Goal: Find specific page/section: Find specific page/section

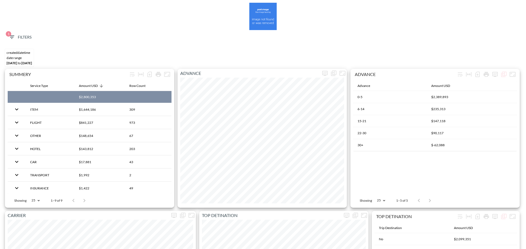
click at [16, 35] on span "1 Filters" at bounding box center [19, 37] width 23 height 7
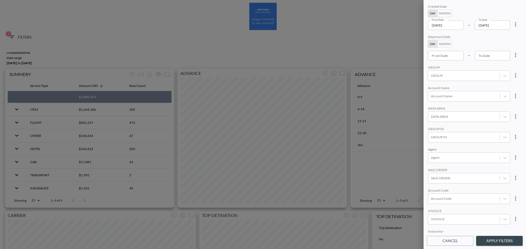
click at [455, 23] on input "[DATE]" at bounding box center [446, 25] width 36 height 9
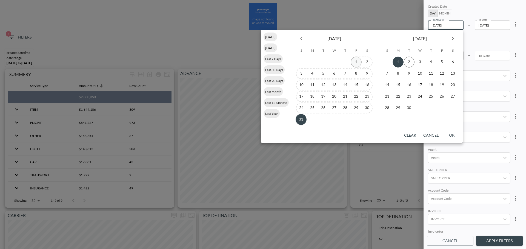
click at [357, 61] on button "1" at bounding box center [356, 62] width 11 height 11
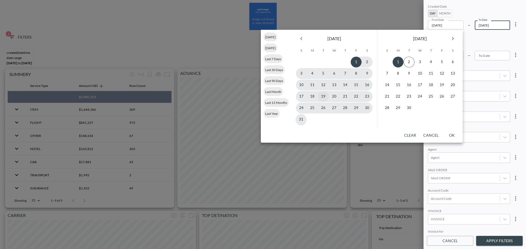
type input "[DATE]"
click at [303, 118] on button "31" at bounding box center [300, 119] width 11 height 11
type input "[DATE]"
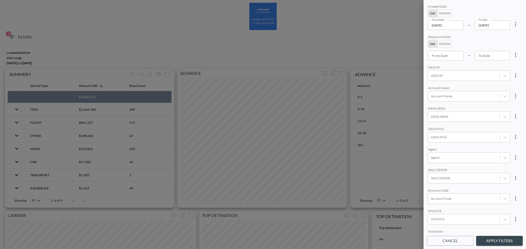
click at [460, 26] on input "[DATE]" at bounding box center [446, 25] width 36 height 9
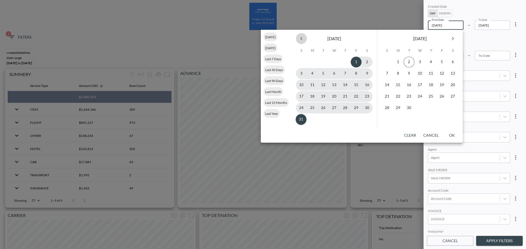
click at [300, 39] on icon "Previous month" at bounding box center [301, 38] width 2 height 3
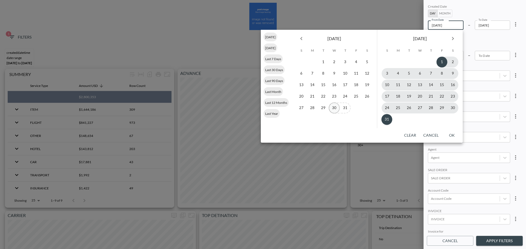
click at [335, 110] on button "30" at bounding box center [334, 108] width 11 height 11
type input "[DATE]"
click at [386, 123] on button "31" at bounding box center [386, 119] width 11 height 11
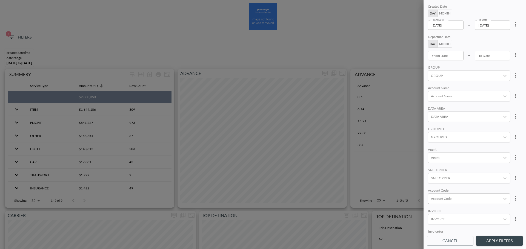
click at [463, 200] on div at bounding box center [464, 198] width 66 height 5
type input "c"
click at [433, 182] on input "CKND" at bounding box center [432, 181] width 12 height 12
type input "CKND"
click at [454, 165] on div "Created Date Day Month From Date [DATE] From Date – To Date [DATE] To Date Depa…" at bounding box center [475, 118] width 96 height 230
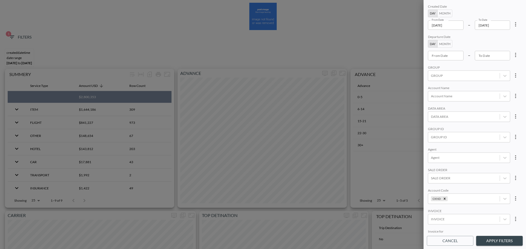
click at [494, 239] on button "Apply Filters" at bounding box center [499, 241] width 47 height 10
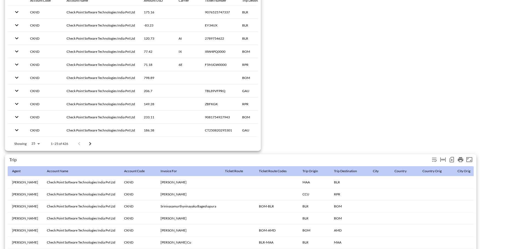
scroll to position [861, 0]
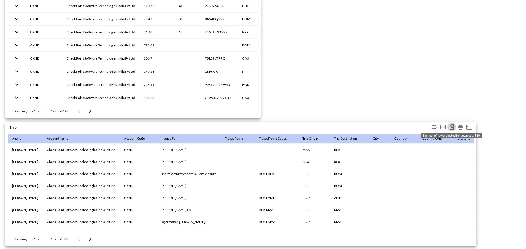
click at [450, 126] on icon "Number of rows selected for download: 580" at bounding box center [451, 127] width 4 height 5
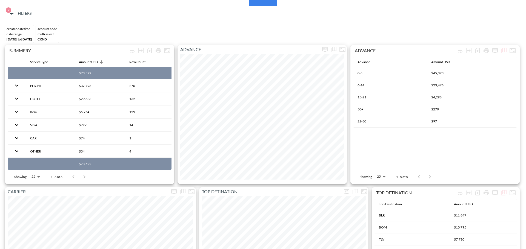
scroll to position [0, 0]
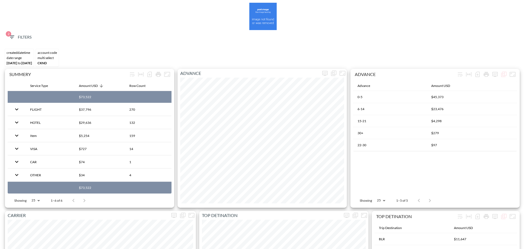
click at [15, 30] on div "2 Filters" at bounding box center [263, 38] width 520 height 17
click at [16, 37] on span "2 Filters" at bounding box center [19, 37] width 23 height 7
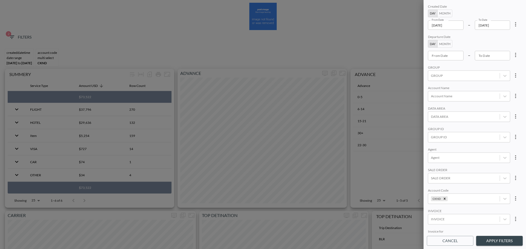
click at [517, 28] on button "more" at bounding box center [515, 24] width 11 height 11
click at [503, 35] on li "Clear" at bounding box center [494, 37] width 49 height 10
type input "YYYY-MM-DD"
click at [452, 56] on input "YYYY-MM-DD" at bounding box center [446, 55] width 36 height 9
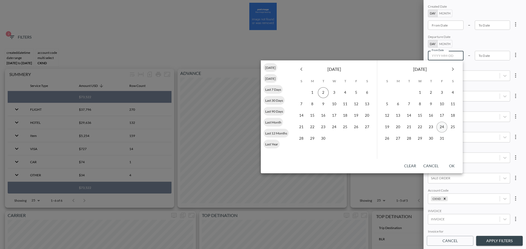
click at [438, 128] on button "24" at bounding box center [441, 127] width 11 height 11
type input "[DATE]"
type input "YYYY-MM-DD"
click at [453, 70] on icon "Next month" at bounding box center [452, 69] width 7 height 7
click at [452, 92] on button "1" at bounding box center [452, 92] width 11 height 11
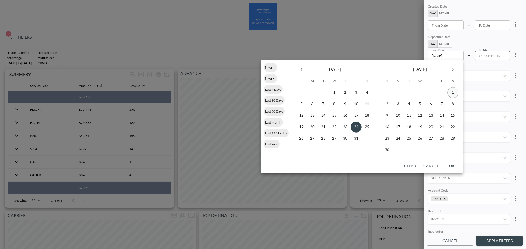
type input "[DATE]"
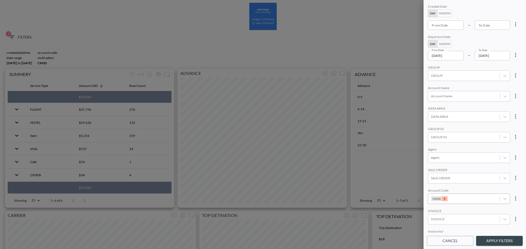
click at [444, 199] on icon "Remove CKND" at bounding box center [445, 199] width 2 height 2
click at [452, 139] on div at bounding box center [464, 137] width 66 height 5
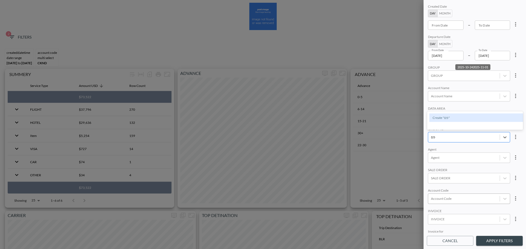
type input "פ"
click at [428, 108] on input "POINT" at bounding box center [432, 110] width 12 height 12
type input "POIN"
click at [458, 88] on div "Account Name" at bounding box center [469, 88] width 82 height 5
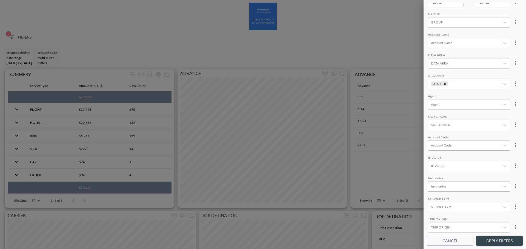
scroll to position [77, 0]
click at [459, 182] on body "BI.P.EYE, Interactive Analytics Dashboards 2 Filters CREATEDDATETIME DATE RANGE…" at bounding box center [263, 124] width 526 height 249
click at [491, 235] on div "Created Date Day Month From Date From Date – To Date To Date Departure Date Day…" at bounding box center [474, 124] width 102 height 249
click at [493, 238] on button "Apply Filters" at bounding box center [499, 241] width 47 height 10
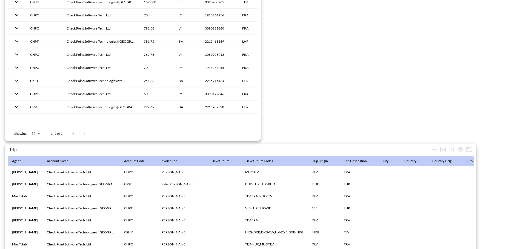
scroll to position [861, 0]
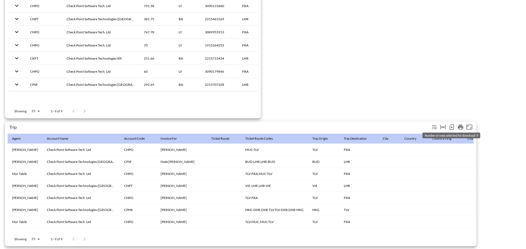
click at [453, 125] on icon "Number of rows selected for download: 9" at bounding box center [451, 127] width 7 height 7
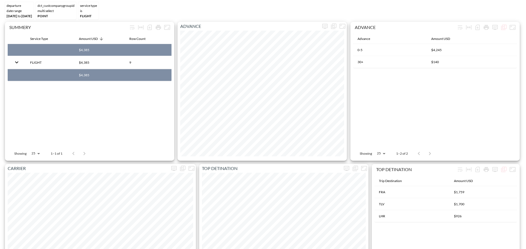
scroll to position [0, 0]
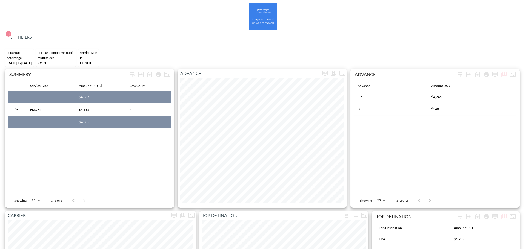
click at [18, 31] on div "3 Filters" at bounding box center [263, 38] width 520 height 17
click at [20, 31] on div "3 Filters" at bounding box center [263, 38] width 520 height 17
click at [19, 33] on button "3 Filters" at bounding box center [19, 37] width 27 height 10
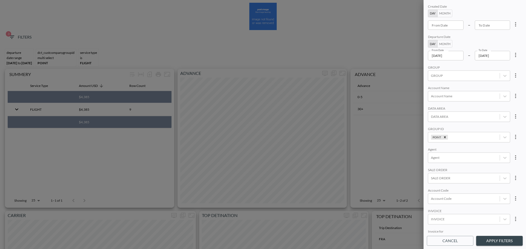
click at [517, 55] on icon "more" at bounding box center [515, 55] width 7 height 7
click at [497, 68] on li "Clear" at bounding box center [494, 68] width 49 height 10
click at [446, 140] on div "Remove POINT" at bounding box center [445, 137] width 6 height 5
click at [447, 201] on div at bounding box center [464, 198] width 66 height 5
click at [454, 198] on div at bounding box center [464, 198] width 66 height 5
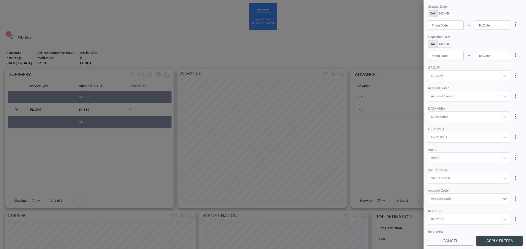
scroll to position [77, 0]
click at [451, 122] on div at bounding box center [464, 124] width 66 height 5
type input "ב"
click at [431, 104] on input "CHPO" at bounding box center [432, 104] width 12 height 12
type input "CHPO"
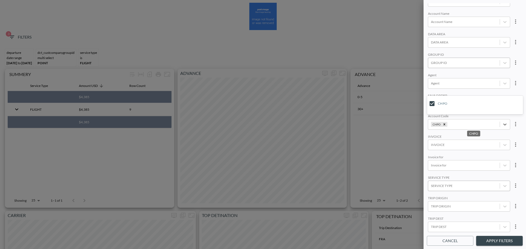
click at [465, 88] on div "Created Date Day Month From Date From Date – To Date To Date Departure Date Day…" at bounding box center [475, 118] width 96 height 230
click at [500, 245] on button "Apply Filters" at bounding box center [499, 241] width 47 height 10
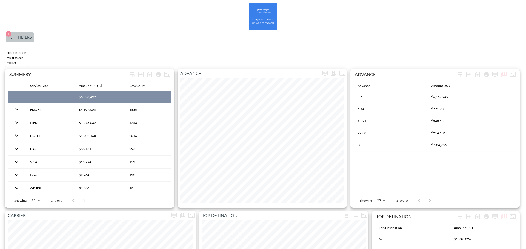
click at [16, 40] on span "1 Filters" at bounding box center [19, 37] width 23 height 7
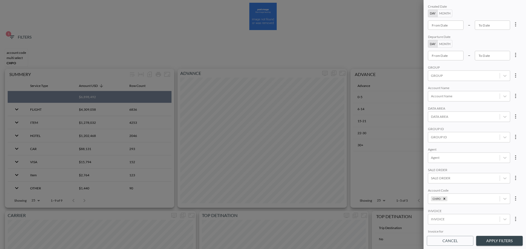
type input "YYYY-MM-DD"
click at [457, 25] on input "YYYY-MM-DD" at bounding box center [446, 25] width 36 height 9
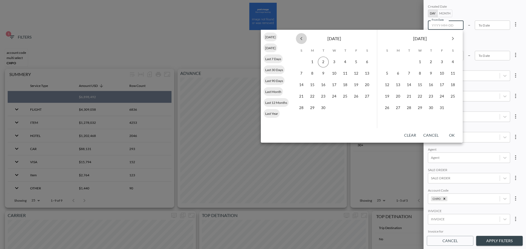
click at [303, 40] on icon "Previous month" at bounding box center [301, 38] width 7 height 7
click at [358, 63] on button "1" at bounding box center [356, 62] width 11 height 11
type input "[DATE]"
click at [299, 119] on button "31" at bounding box center [300, 119] width 11 height 11
type input "[DATE]"
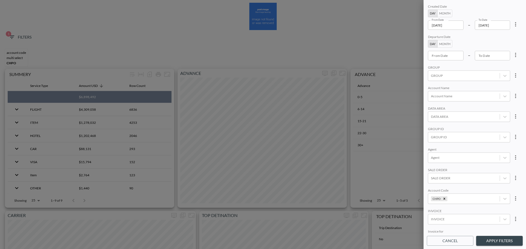
click at [491, 242] on button "Apply Filters" at bounding box center [499, 241] width 47 height 10
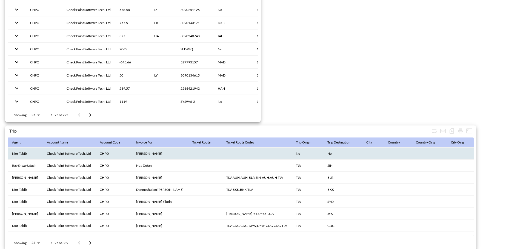
scroll to position [861, 0]
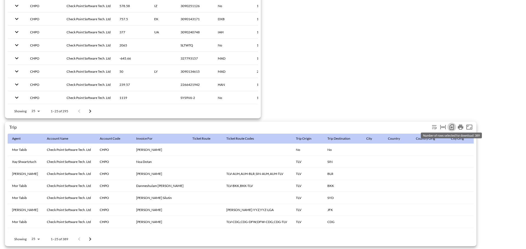
click at [450, 125] on icon "Number of rows selected for download: 389" at bounding box center [451, 127] width 7 height 7
